Goal: Obtain resource: Obtain resource

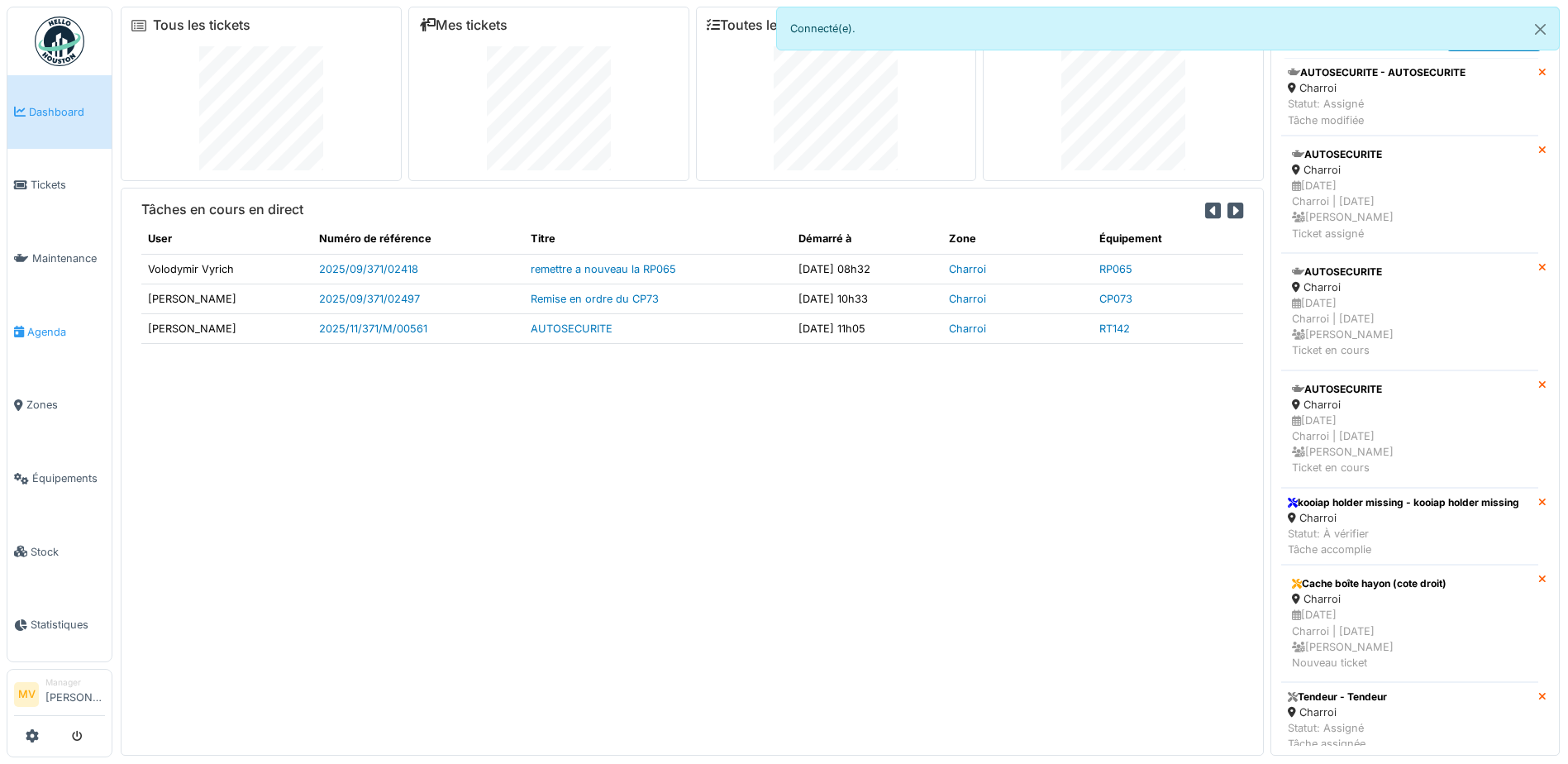
click at [60, 327] on span "Agenda" at bounding box center [66, 332] width 78 height 15
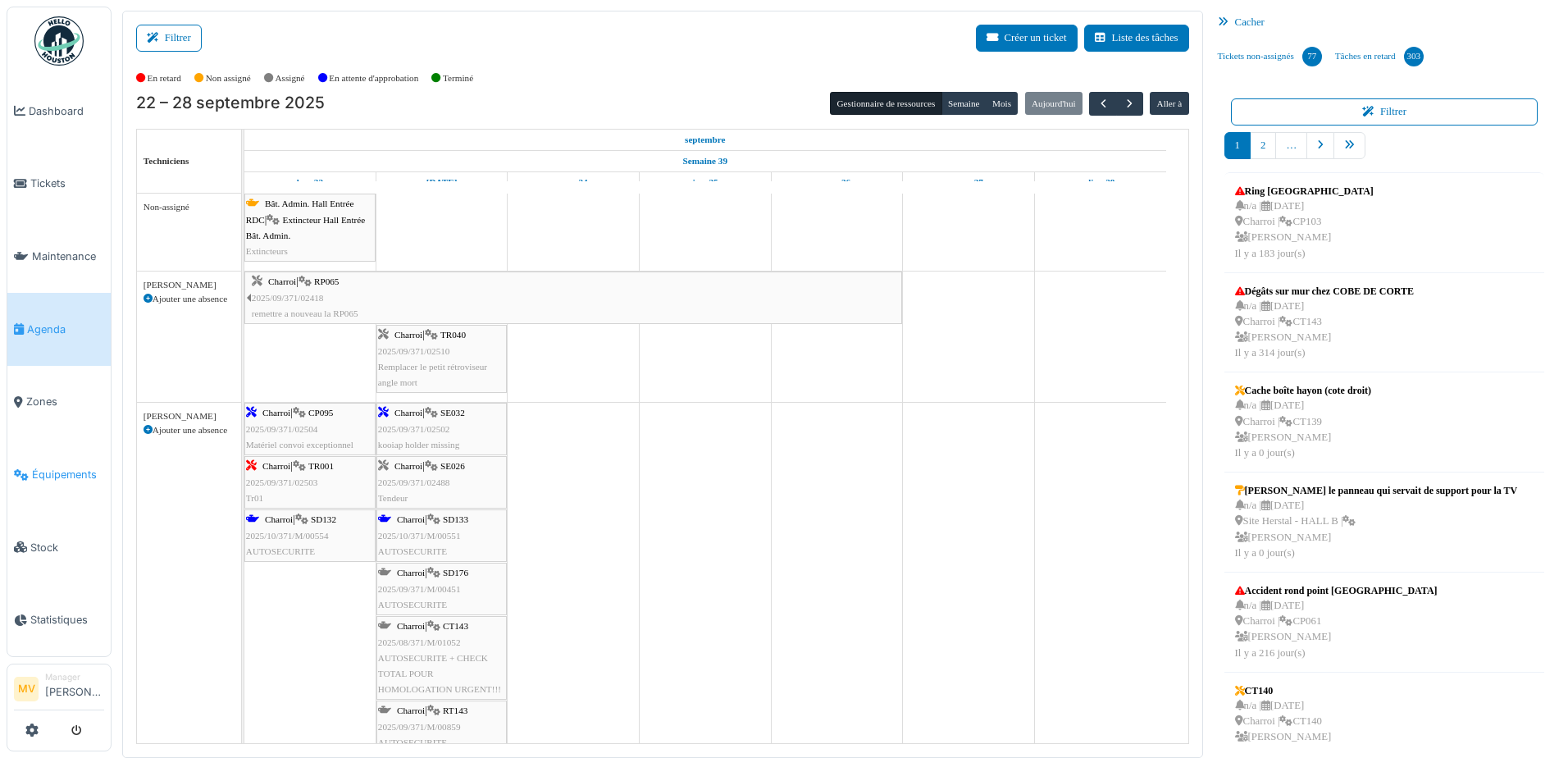
click at [55, 480] on span "Équipements" at bounding box center [68, 474] width 72 height 15
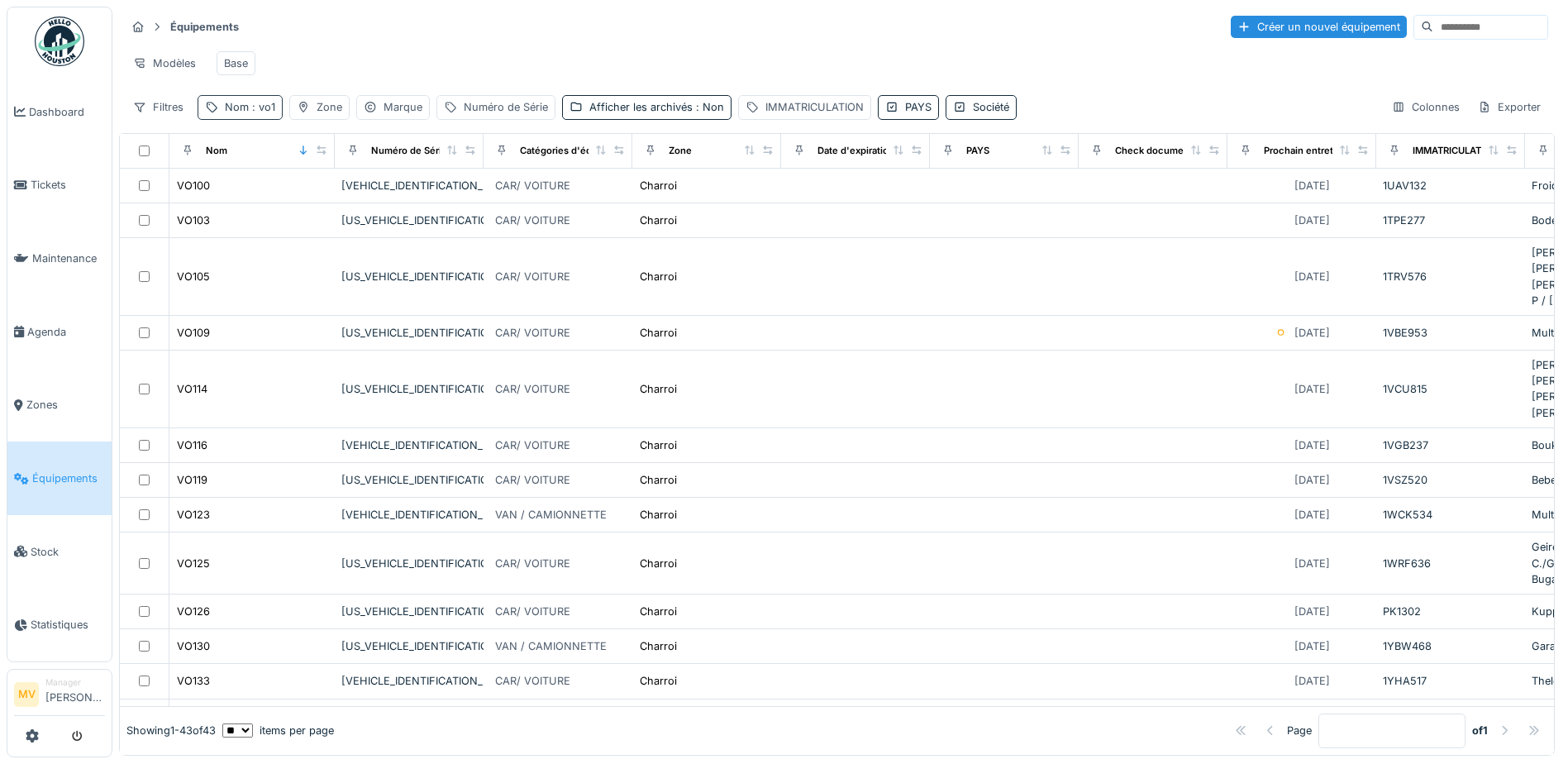
click at [257, 113] on span ": vo1" at bounding box center [262, 107] width 27 height 12
click at [283, 186] on input "***" at bounding box center [287, 199] width 164 height 35
type input "*"
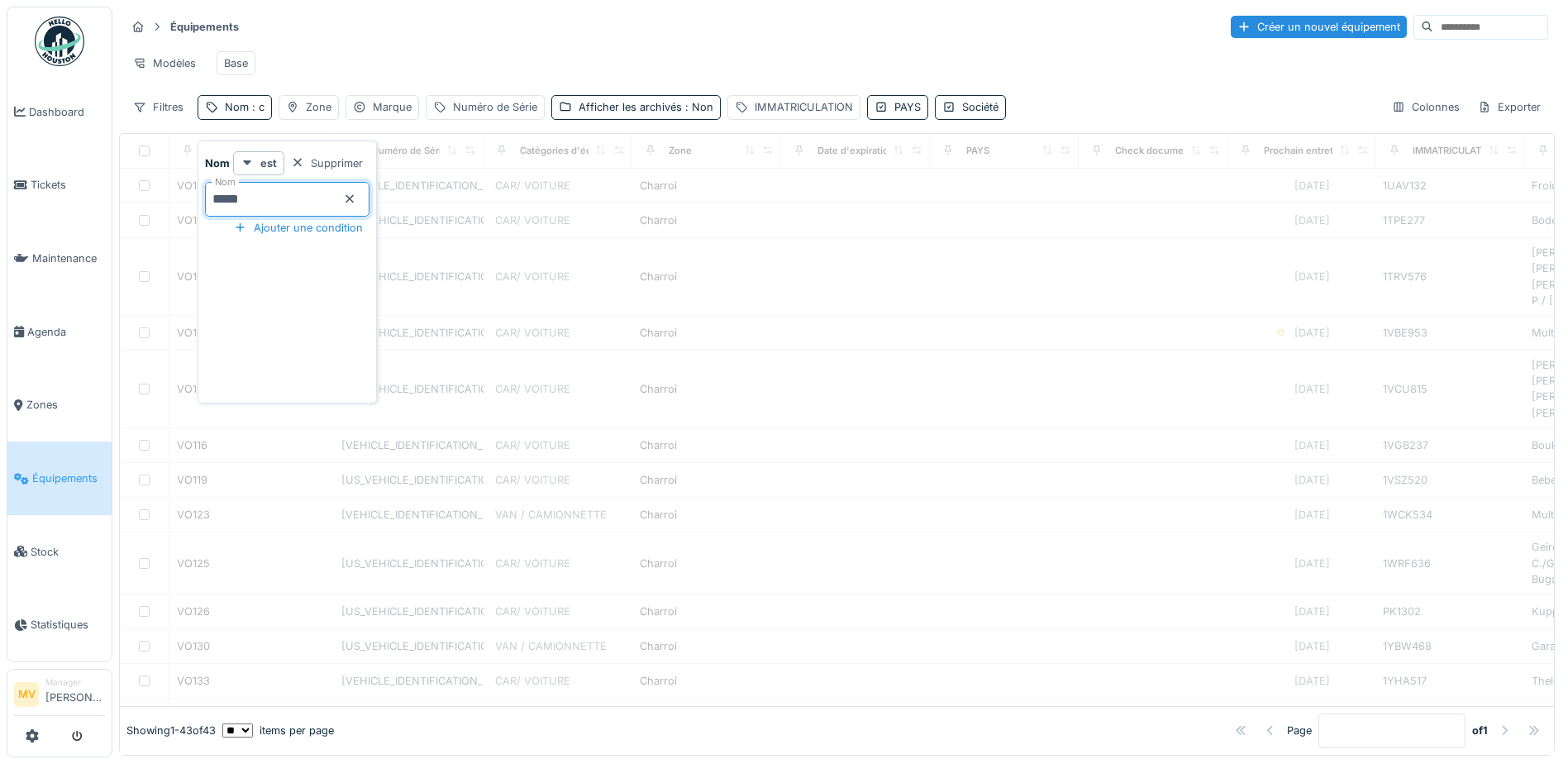
type input "*****"
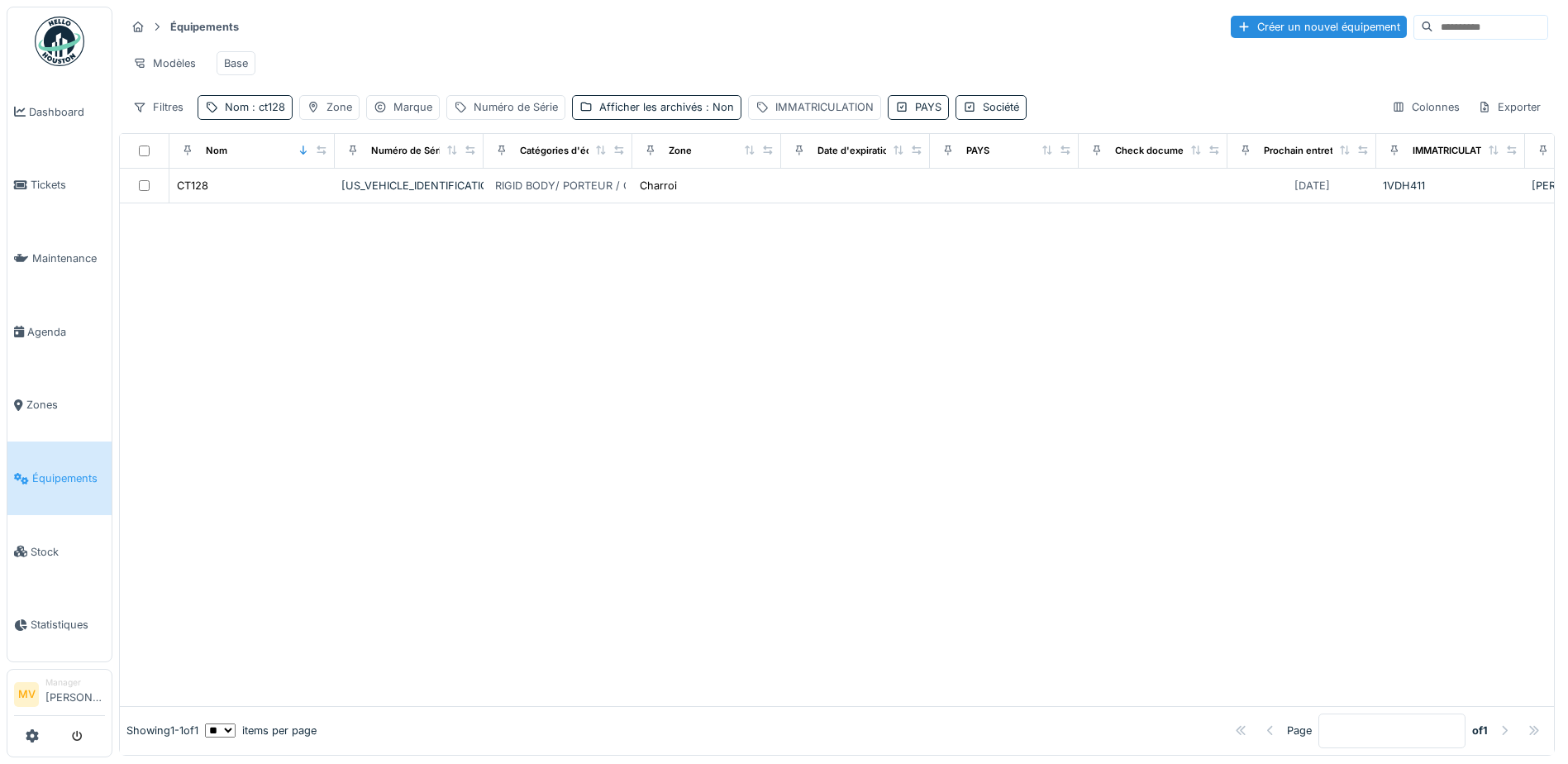
click at [409, 28] on div "Équipements Créer un nouvel équipement" at bounding box center [837, 27] width 1423 height 27
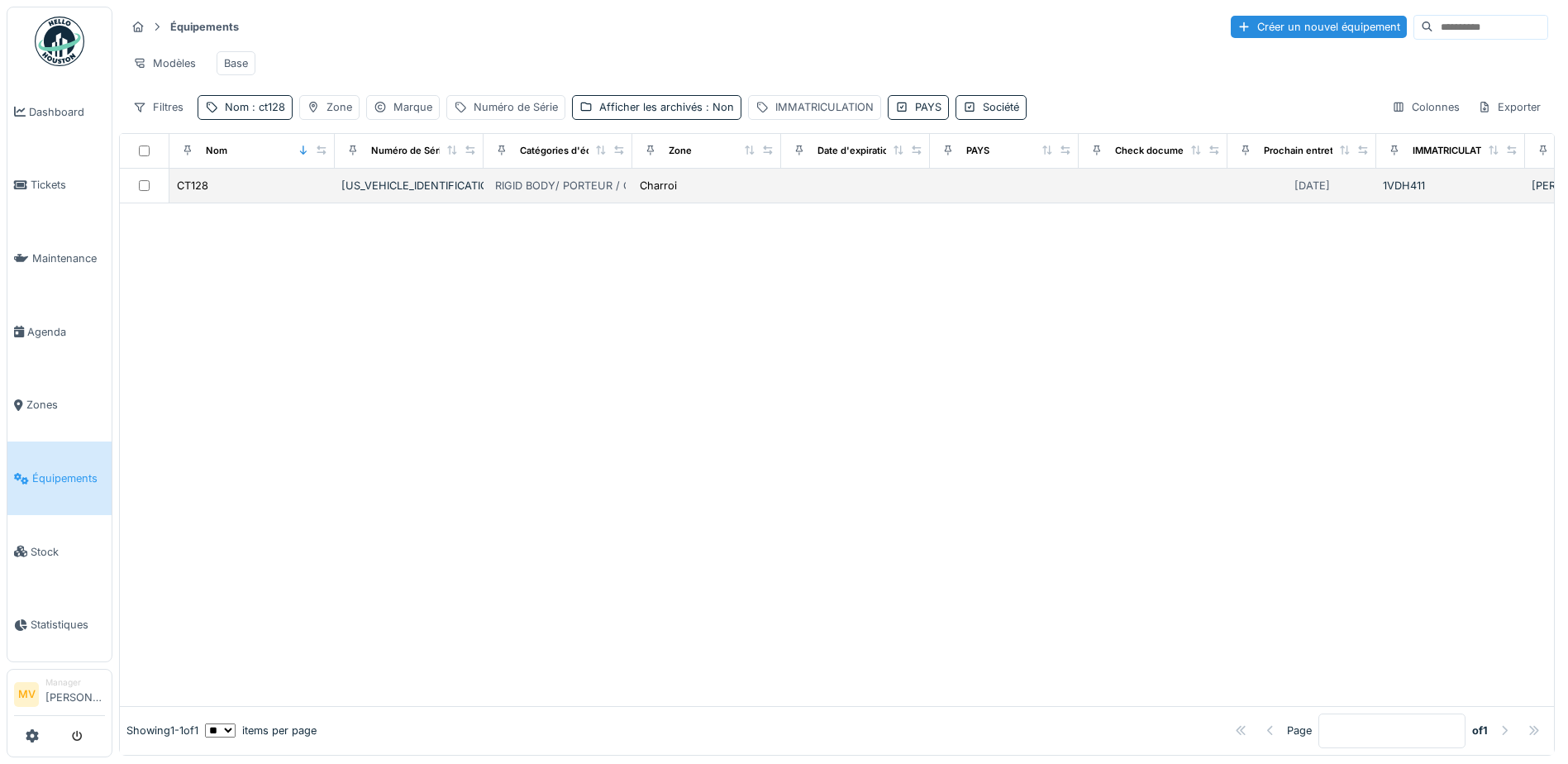
click at [596, 193] on div "RIGID BODY/ PORTEUR / CAMION" at bounding box center [581, 186] width 172 height 15
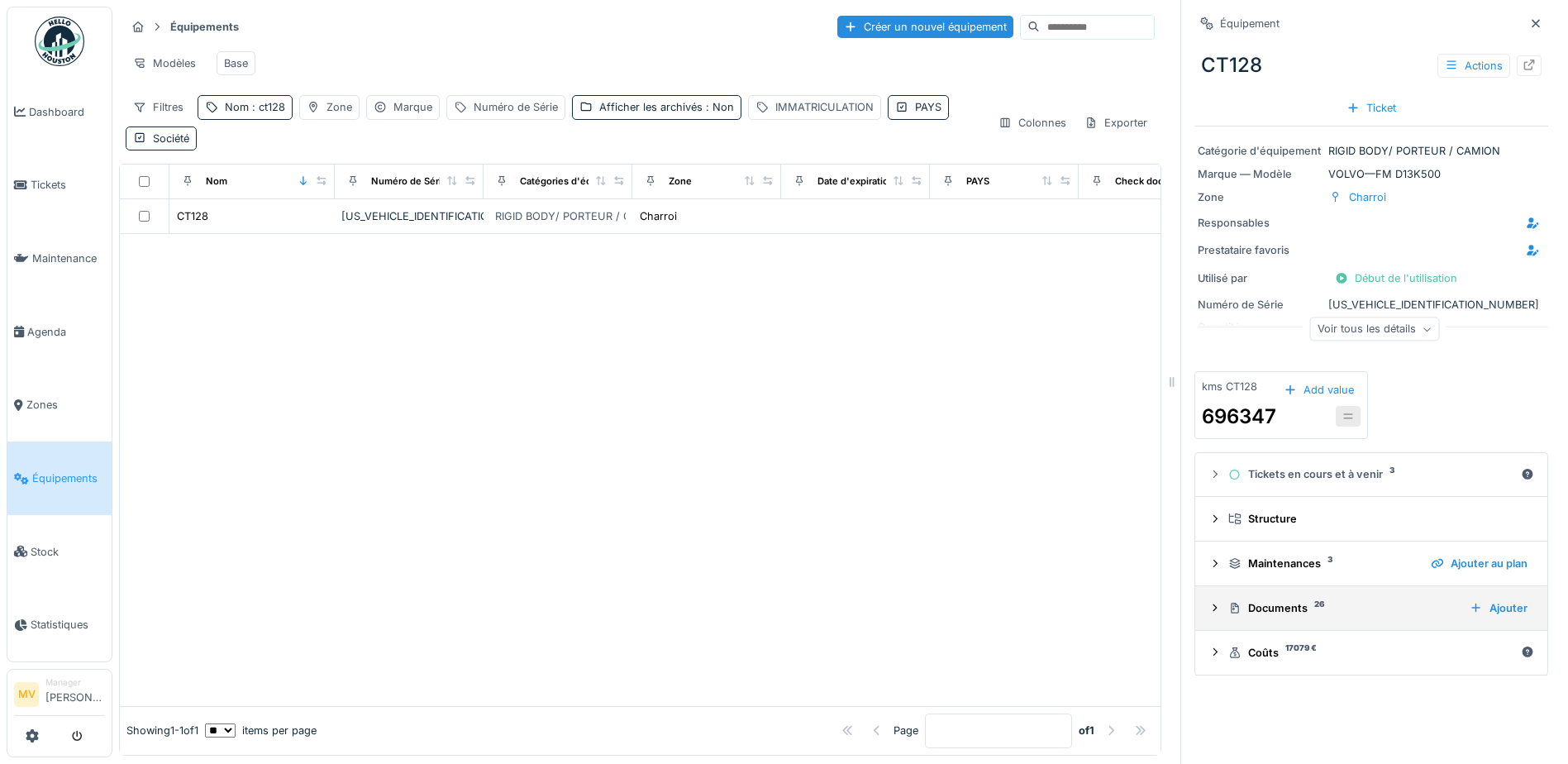
click at [1282, 610] on div "Documents 26" at bounding box center [1342, 607] width 228 height 15
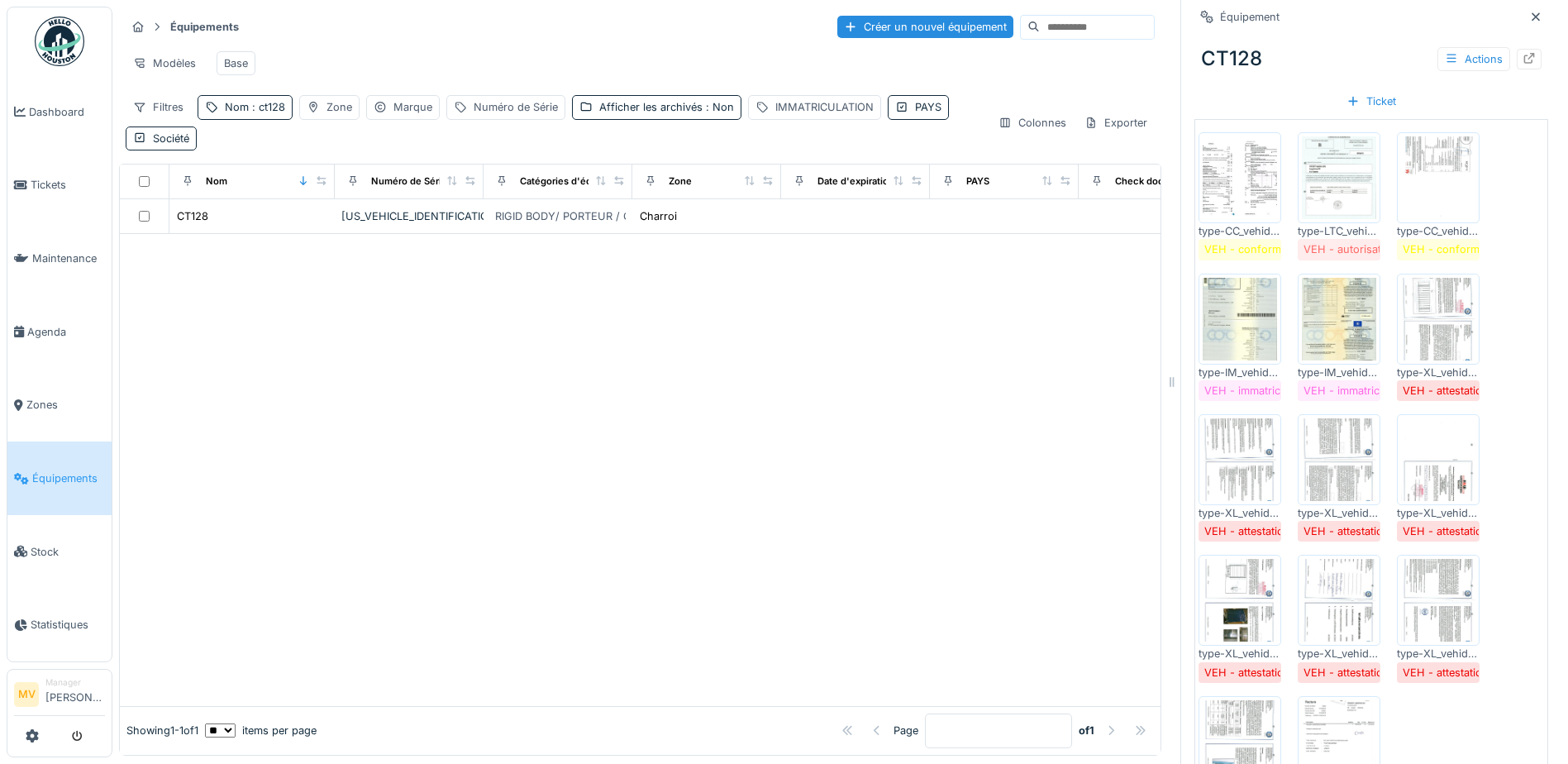
scroll to position [1075, 0]
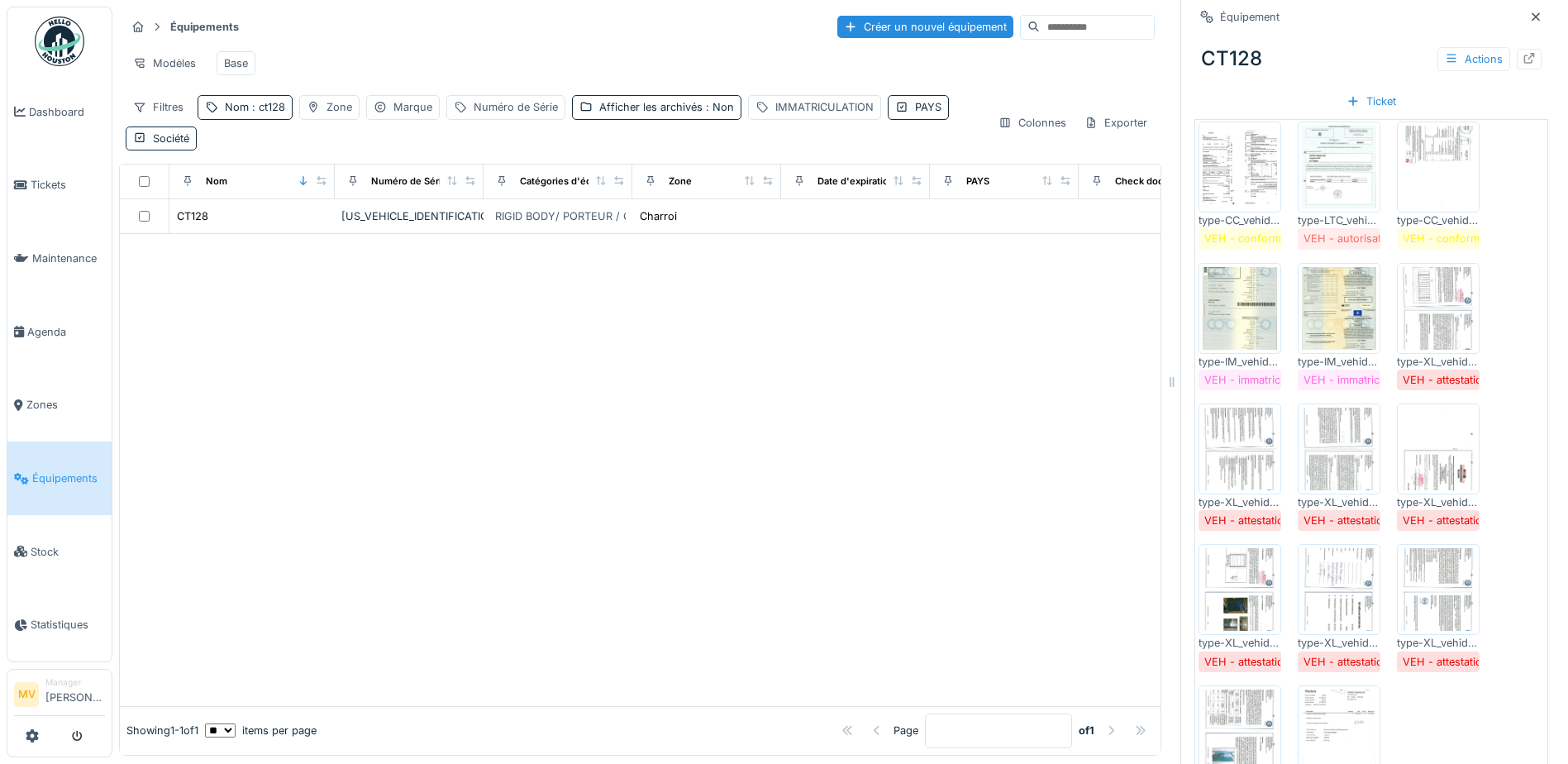
click at [1411, 313] on img at bounding box center [1437, 308] width 74 height 83
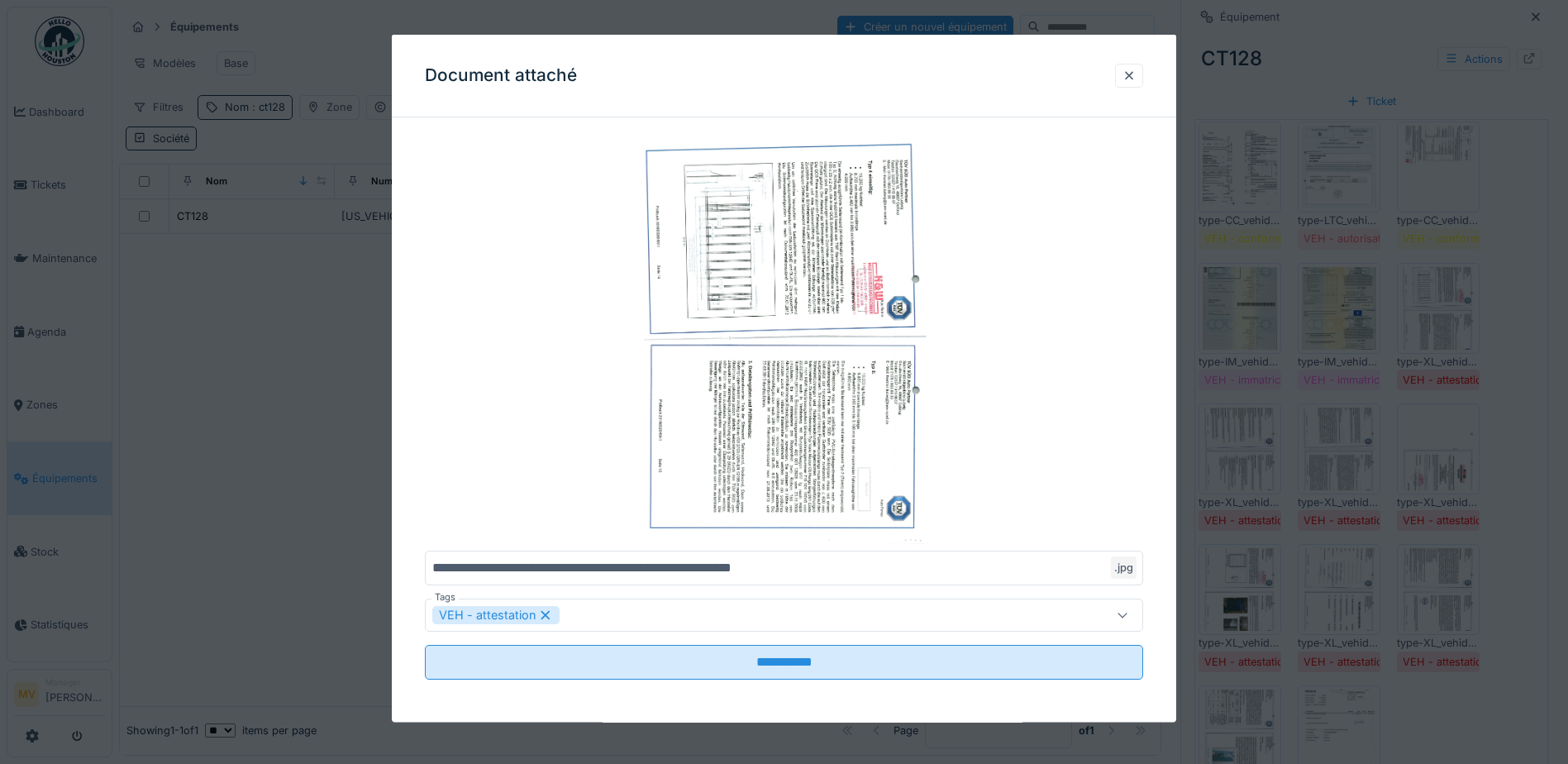
drag, startPoint x: 1139, startPoint y: 73, endPoint x: 1150, endPoint y: 85, distance: 16.3
click at [1135, 74] on div at bounding box center [1128, 74] width 13 height 15
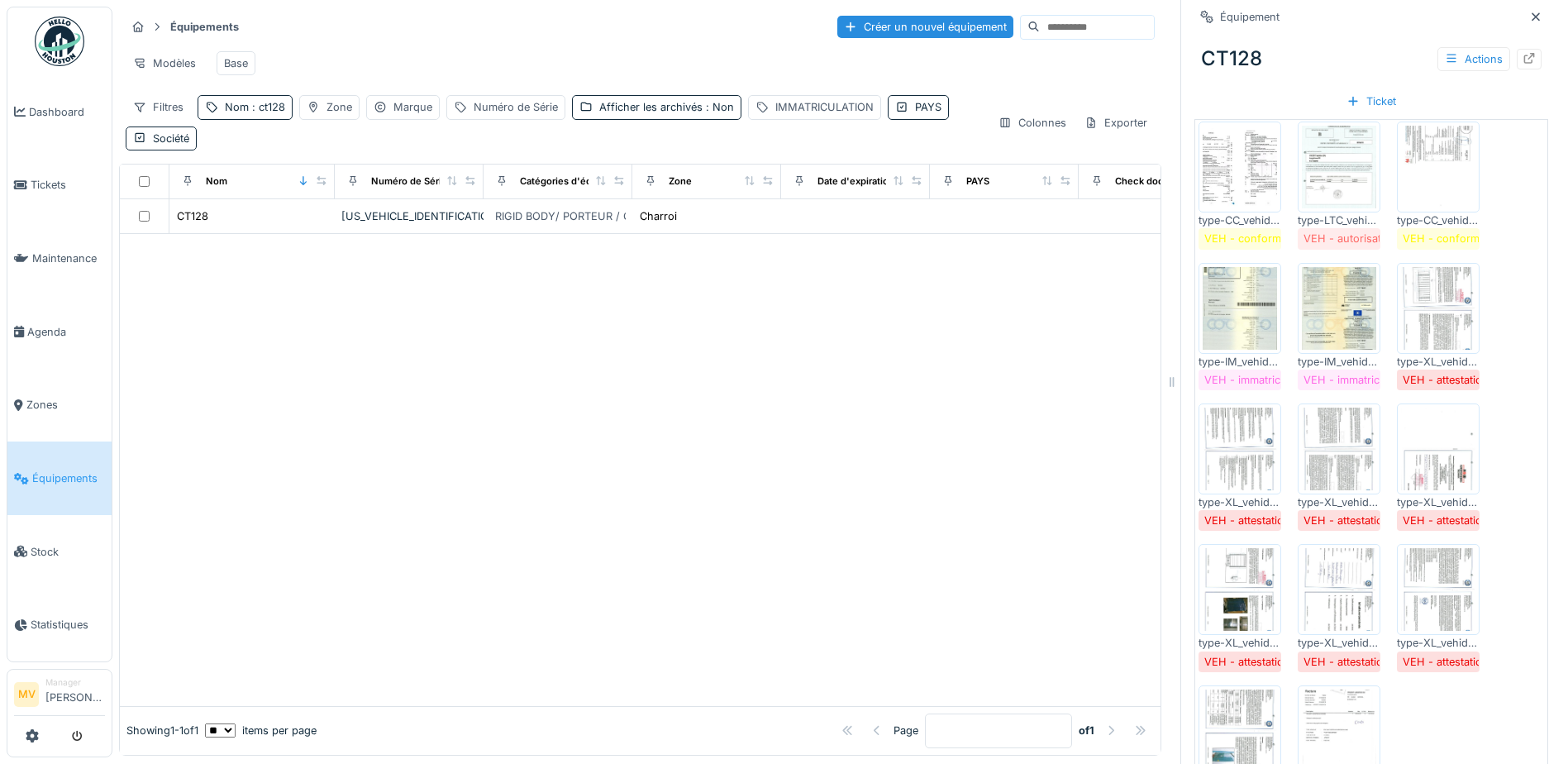
drag, startPoint x: 1431, startPoint y: 311, endPoint x: 977, endPoint y: 507, distance: 494.5
click at [977, 507] on div at bounding box center [640, 469] width 1040 height 471
click at [1522, 61] on icon at bounding box center [1528, 58] width 13 height 11
click at [1529, 16] on icon at bounding box center [1535, 17] width 13 height 11
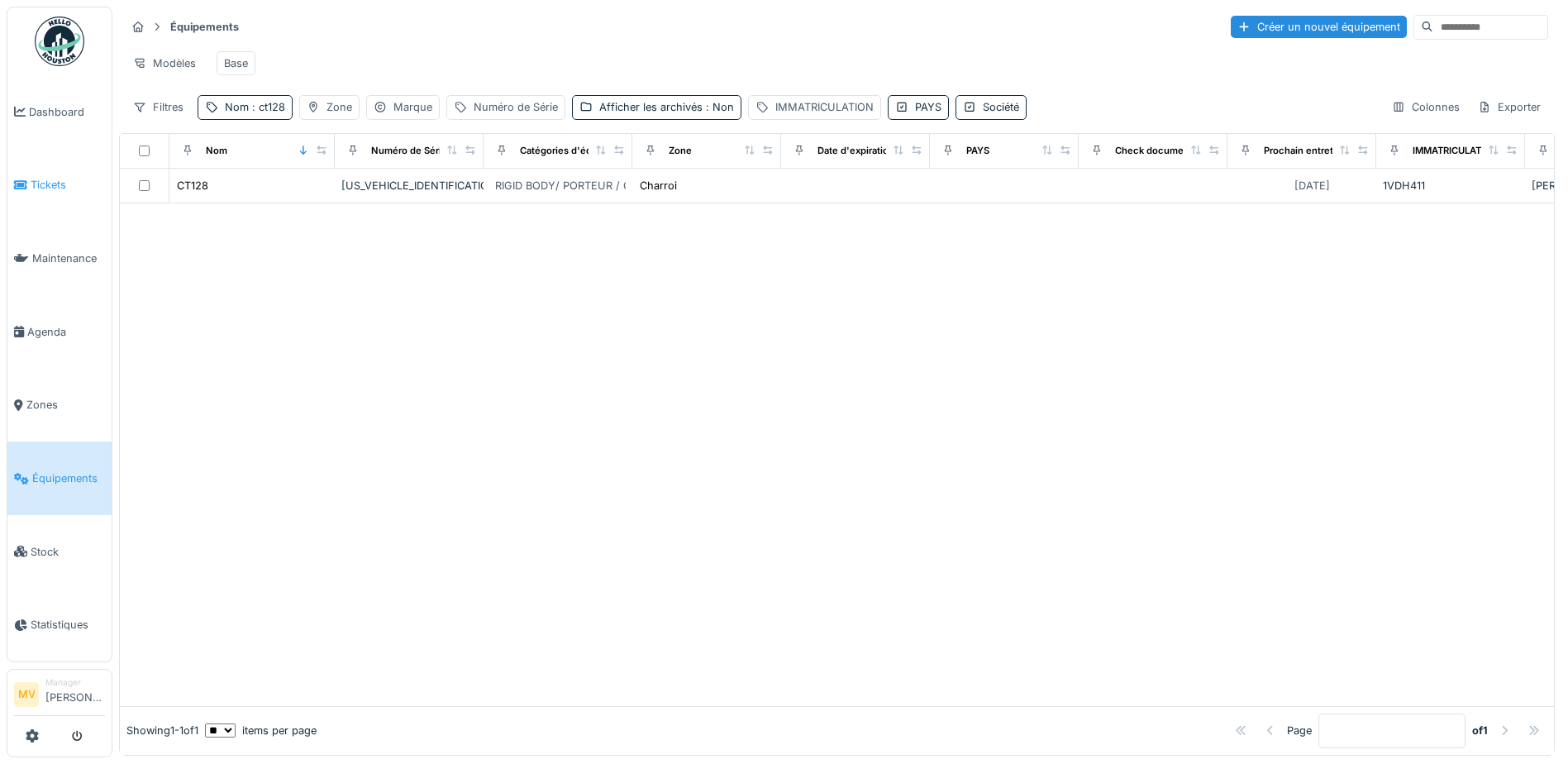
click at [45, 183] on span "Tickets" at bounding box center [68, 185] width 74 height 15
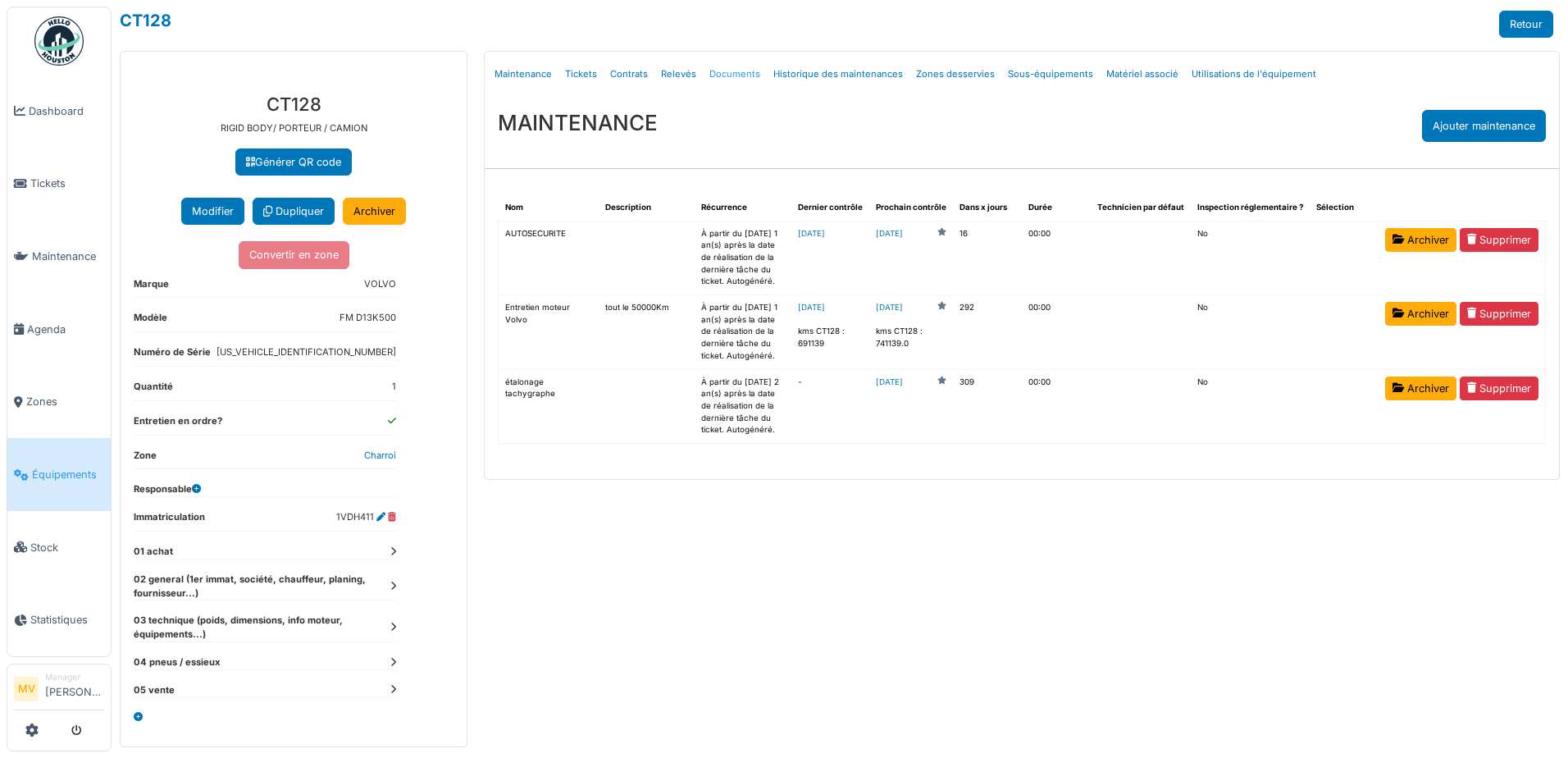
click at [727, 68] on link "Documents" at bounding box center [734, 74] width 64 height 38
select select "***"
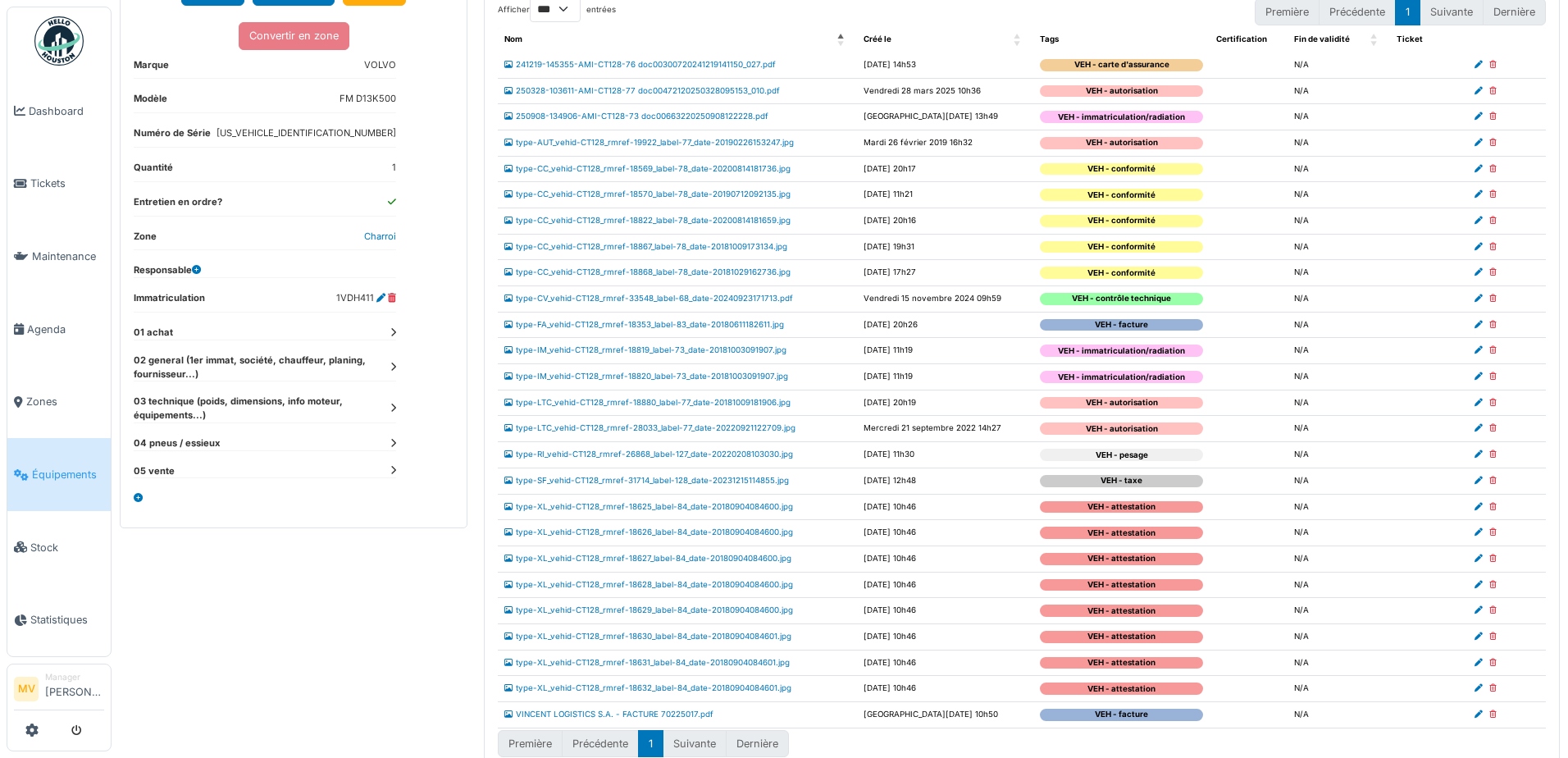
scroll to position [243, 0]
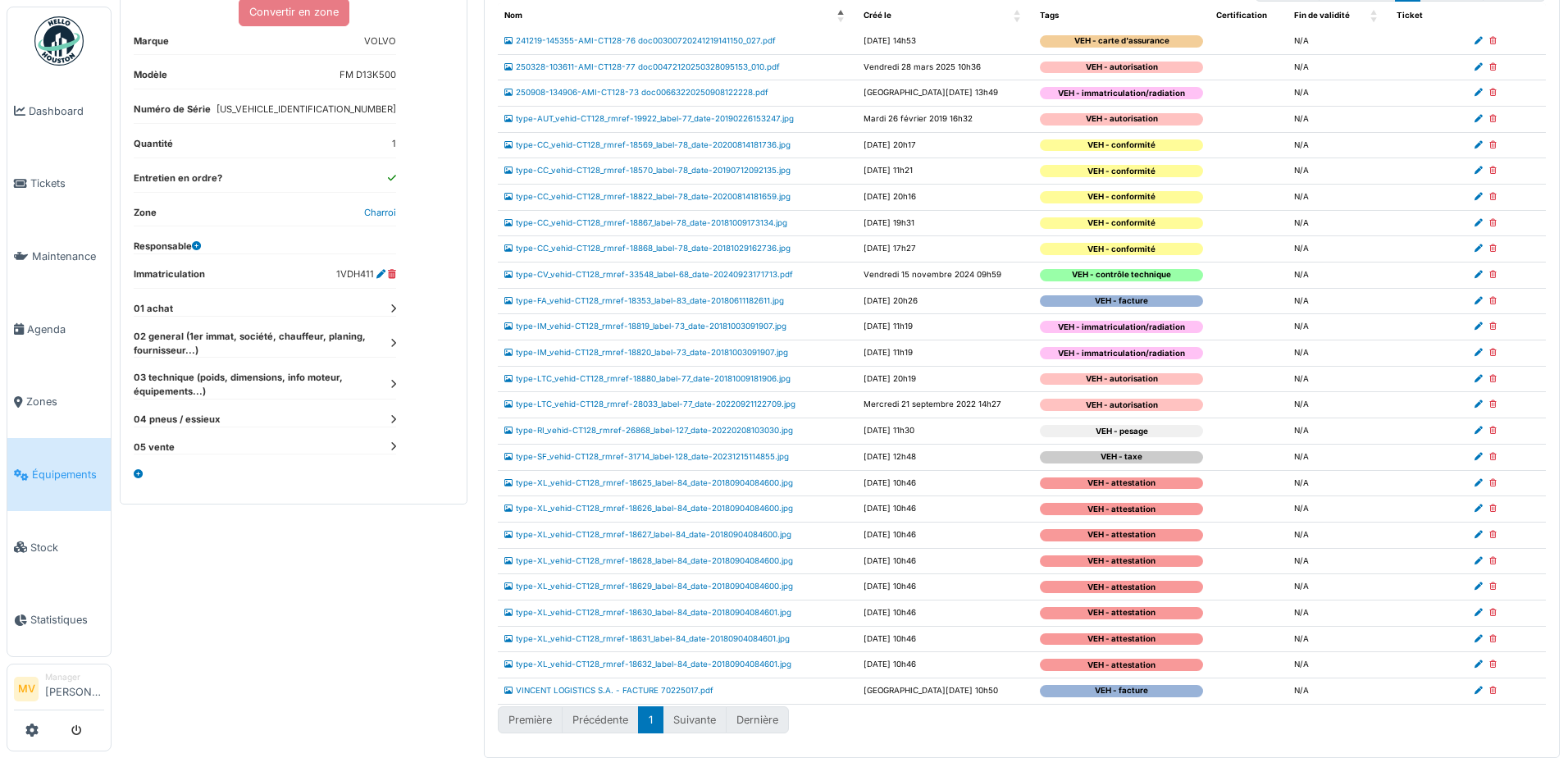
click at [711, 489] on td "type-XL_vehid-CT128_rmref-18625_label-84_date-20180904084600.jpg" at bounding box center [677, 483] width 359 height 26
click at [718, 486] on link "type-XL_vehid-CT128_rmref-18625_label-84_date-20180904084600.jpg" at bounding box center [649, 482] width 289 height 9
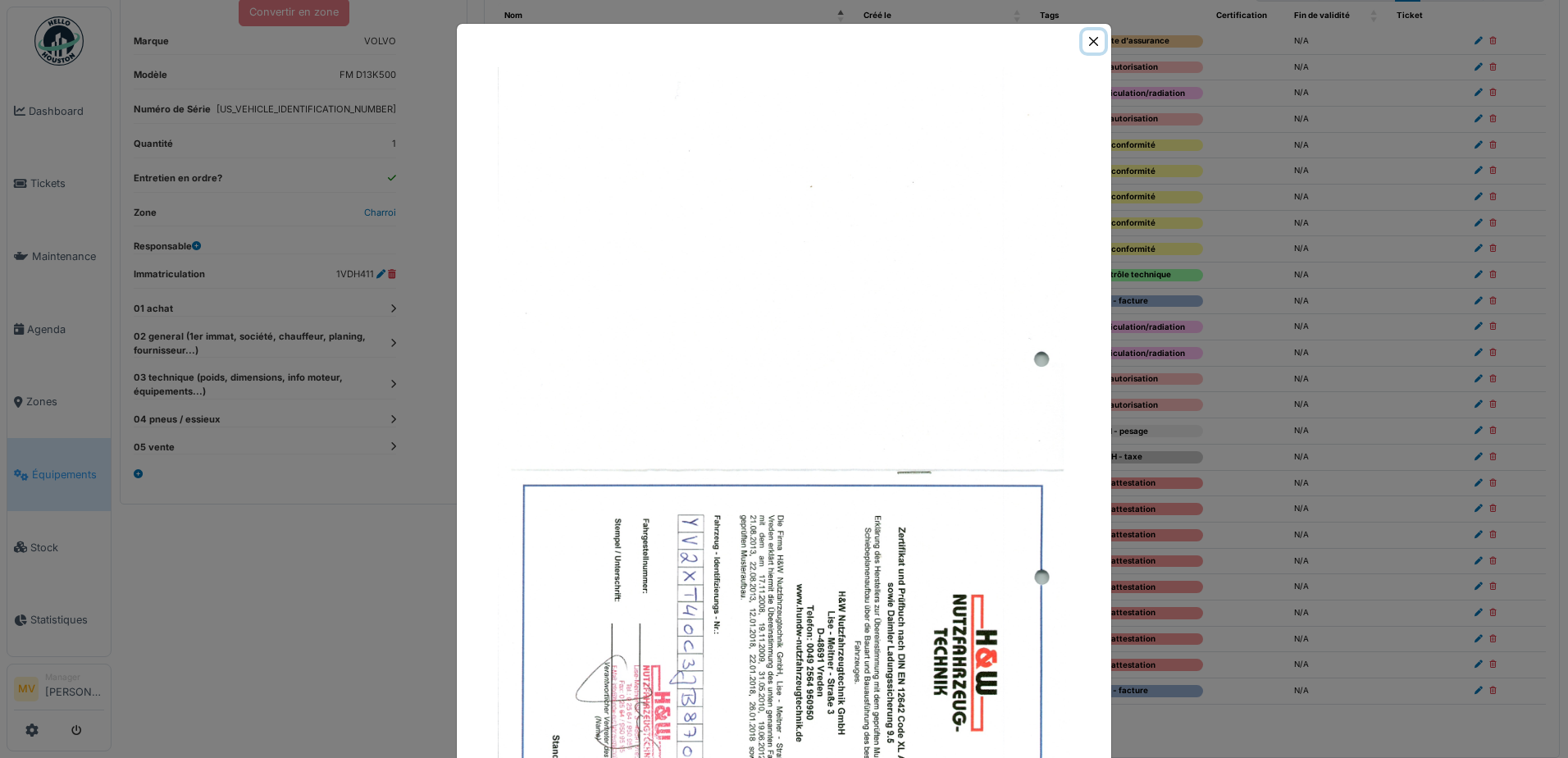
click at [1082, 44] on button "Close" at bounding box center [1093, 42] width 22 height 22
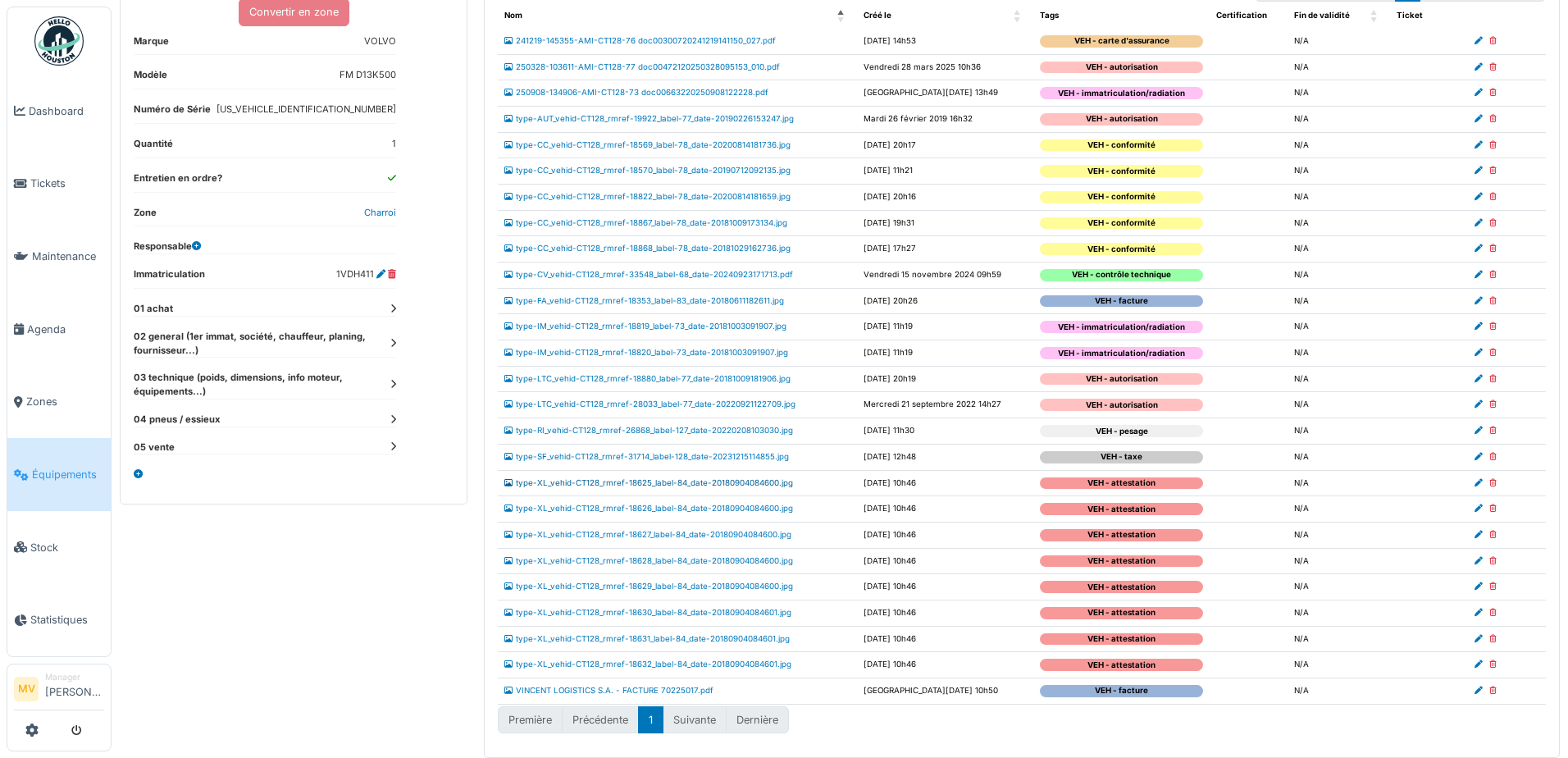
click at [752, 482] on link "type-XL_vehid-CT128_rmref-18625_label-84_date-20180904084600.jpg" at bounding box center [649, 482] width 289 height 9
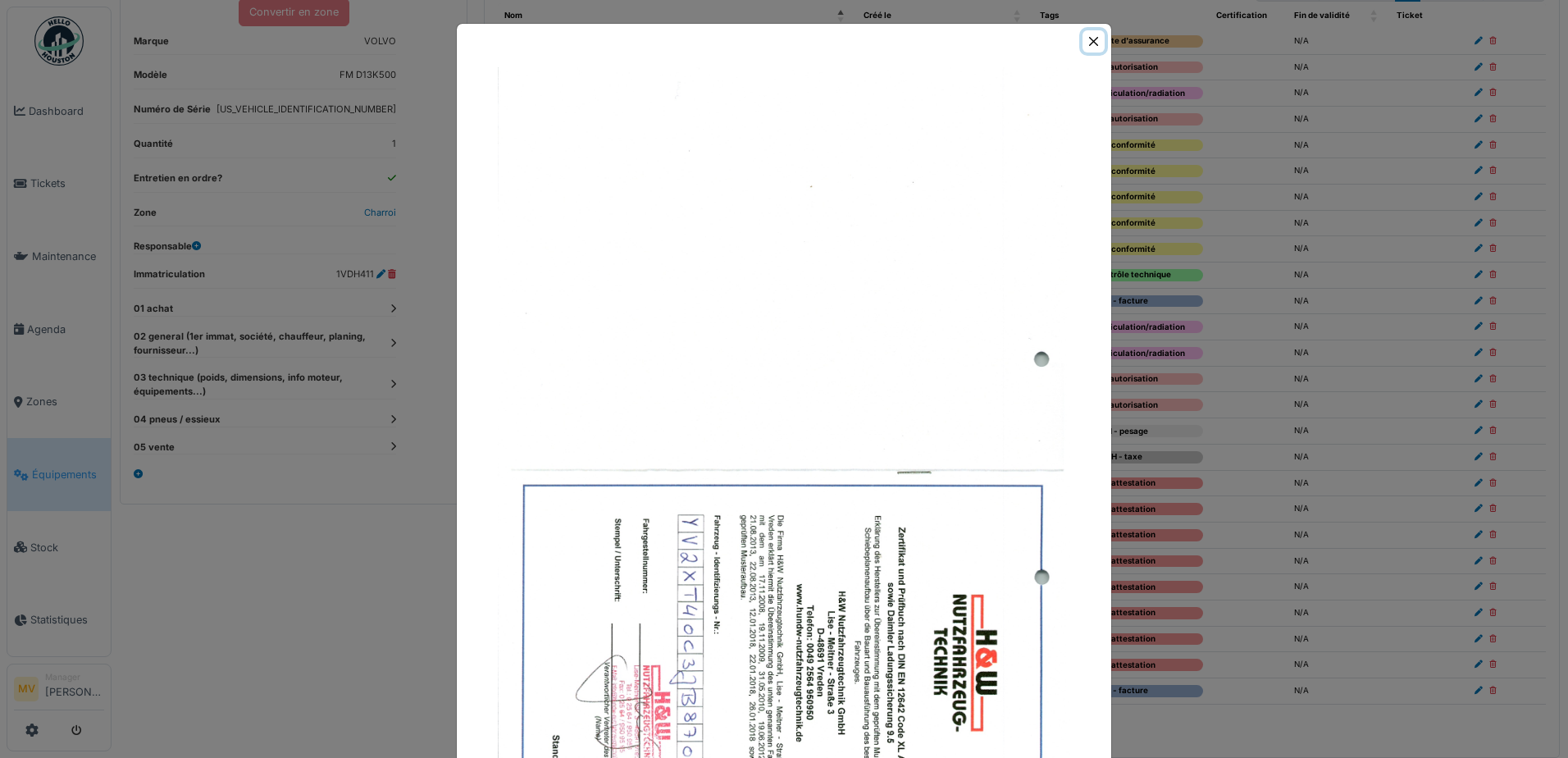
click at [1093, 40] on button "Close" at bounding box center [1093, 42] width 22 height 22
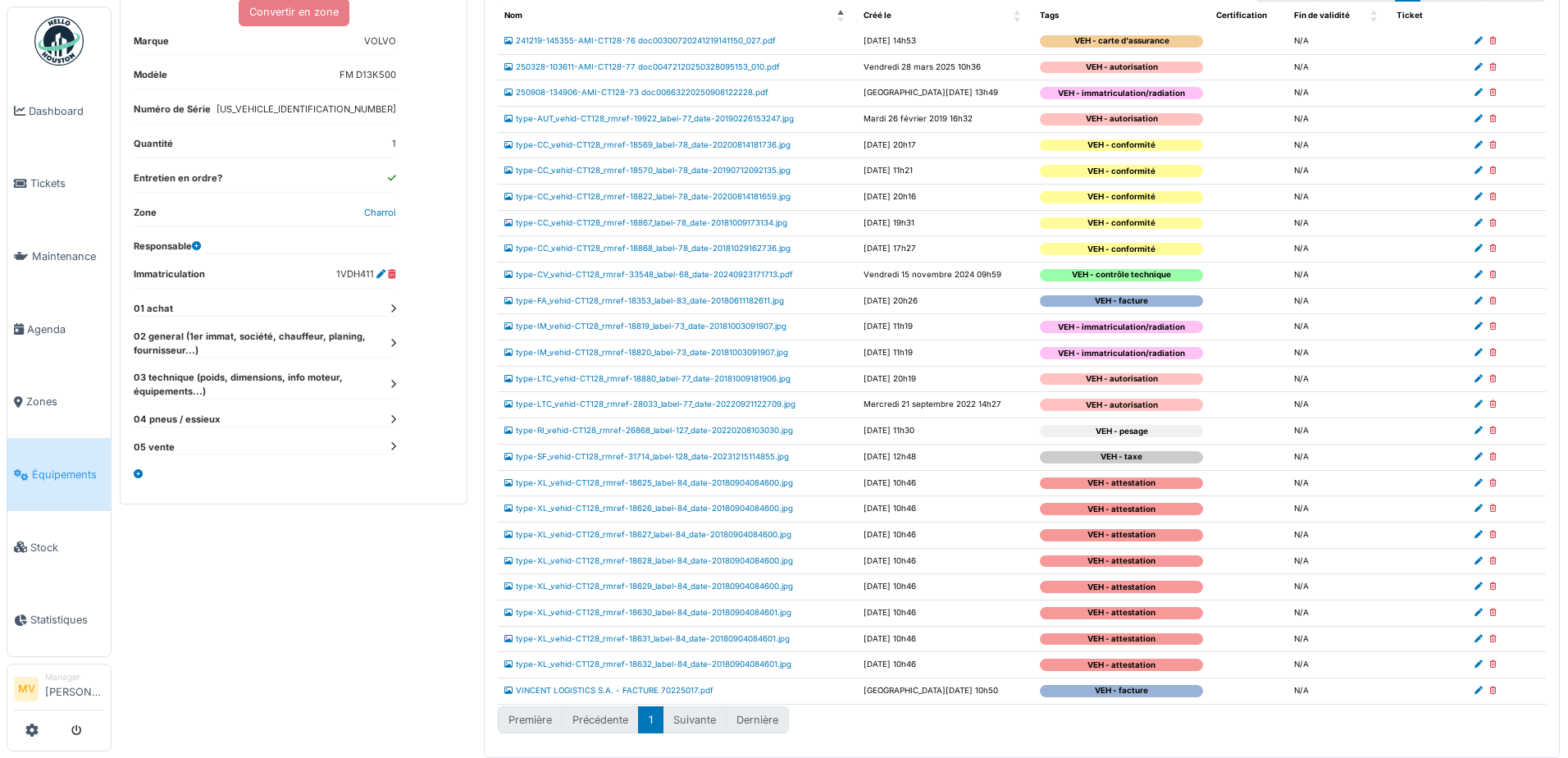
drag, startPoint x: 793, startPoint y: 560, endPoint x: 953, endPoint y: 622, distance: 171.6
click at [797, 565] on td "type-XL_vehid-CT128_rmref-18628_label-84_date-20180904084600.jpg" at bounding box center [677, 560] width 359 height 26
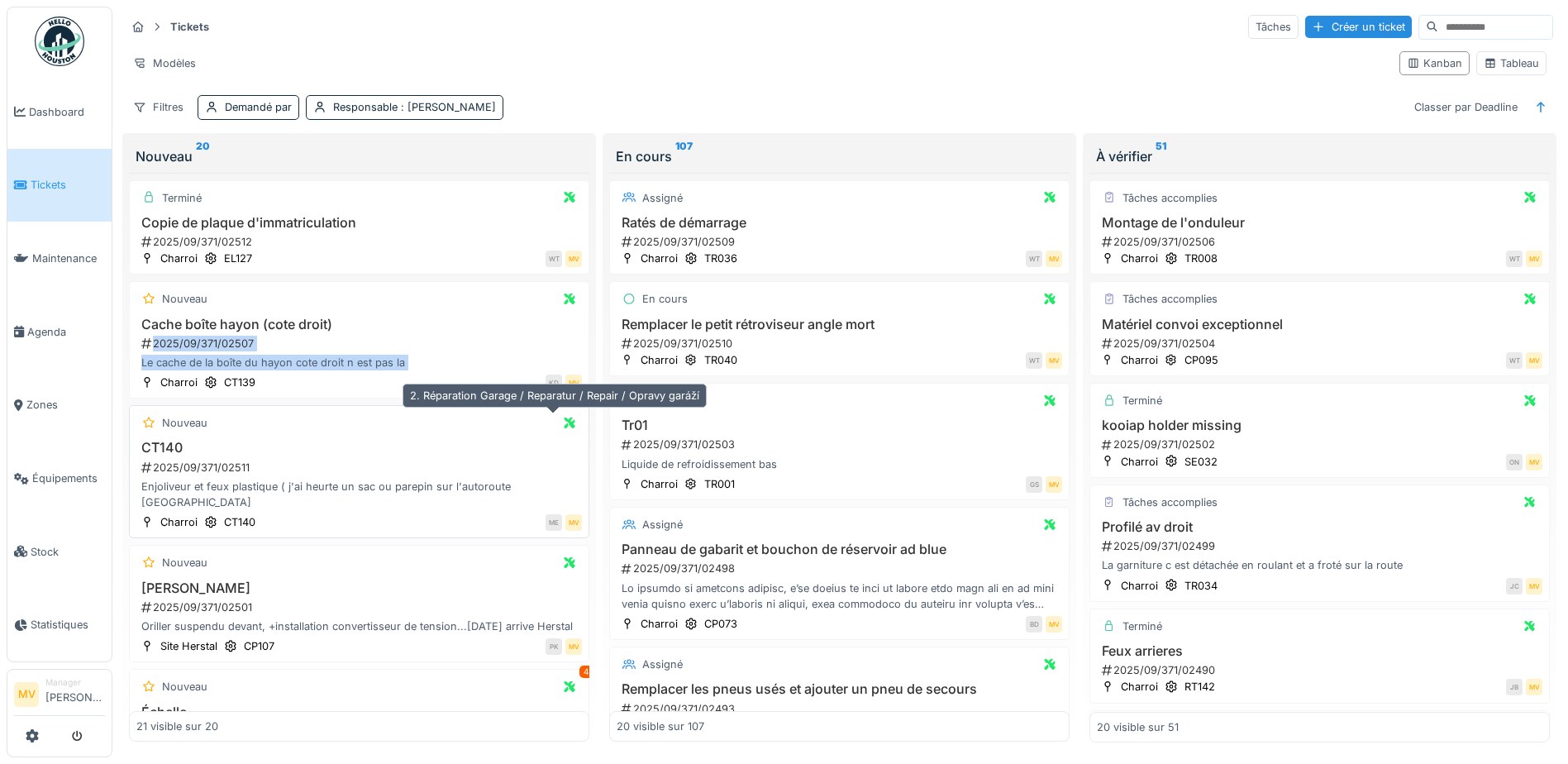
drag, startPoint x: 509, startPoint y: 346, endPoint x: 555, endPoint y: 427, distance: 93.2
click at [555, 427] on div "Terminé Copie de plaque d'immatriculation 2025/09/371/02512 Charroi EL127 WT MV…" at bounding box center [359, 458] width 460 height 570
